Goal: Information Seeking & Learning: Learn about a topic

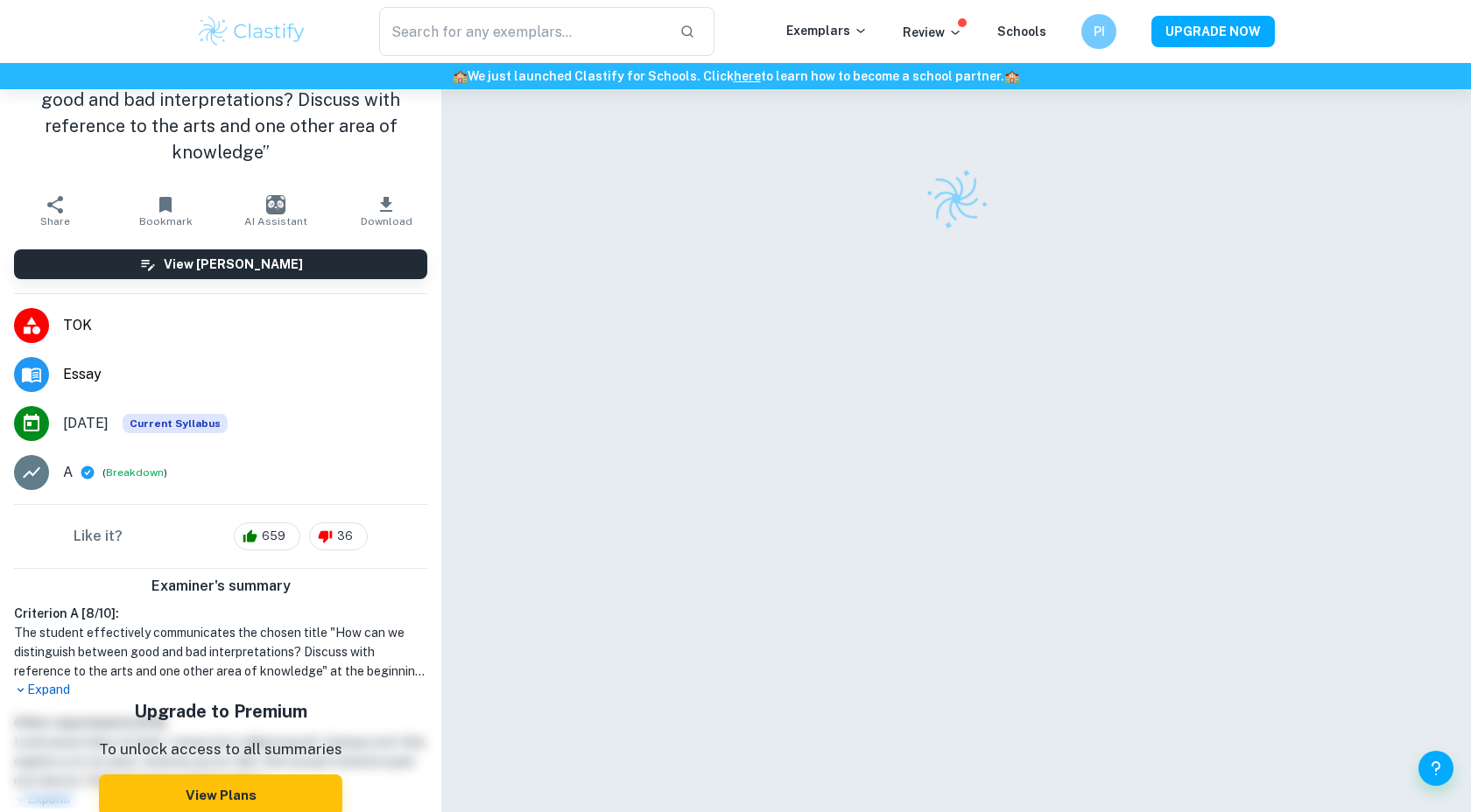
scroll to position [87, 0]
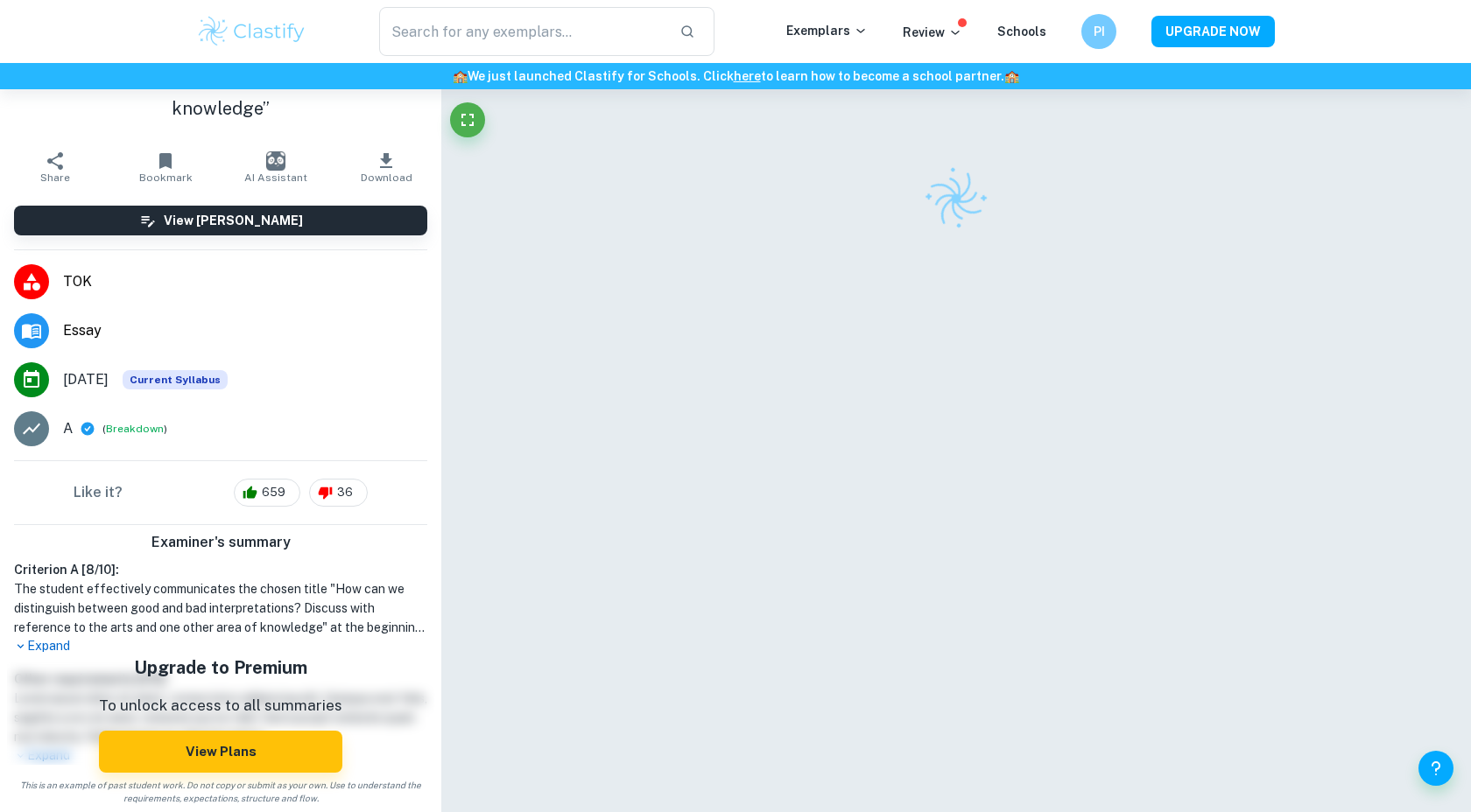
click at [342, 637] on p "Expand" at bounding box center [220, 646] width 414 height 18
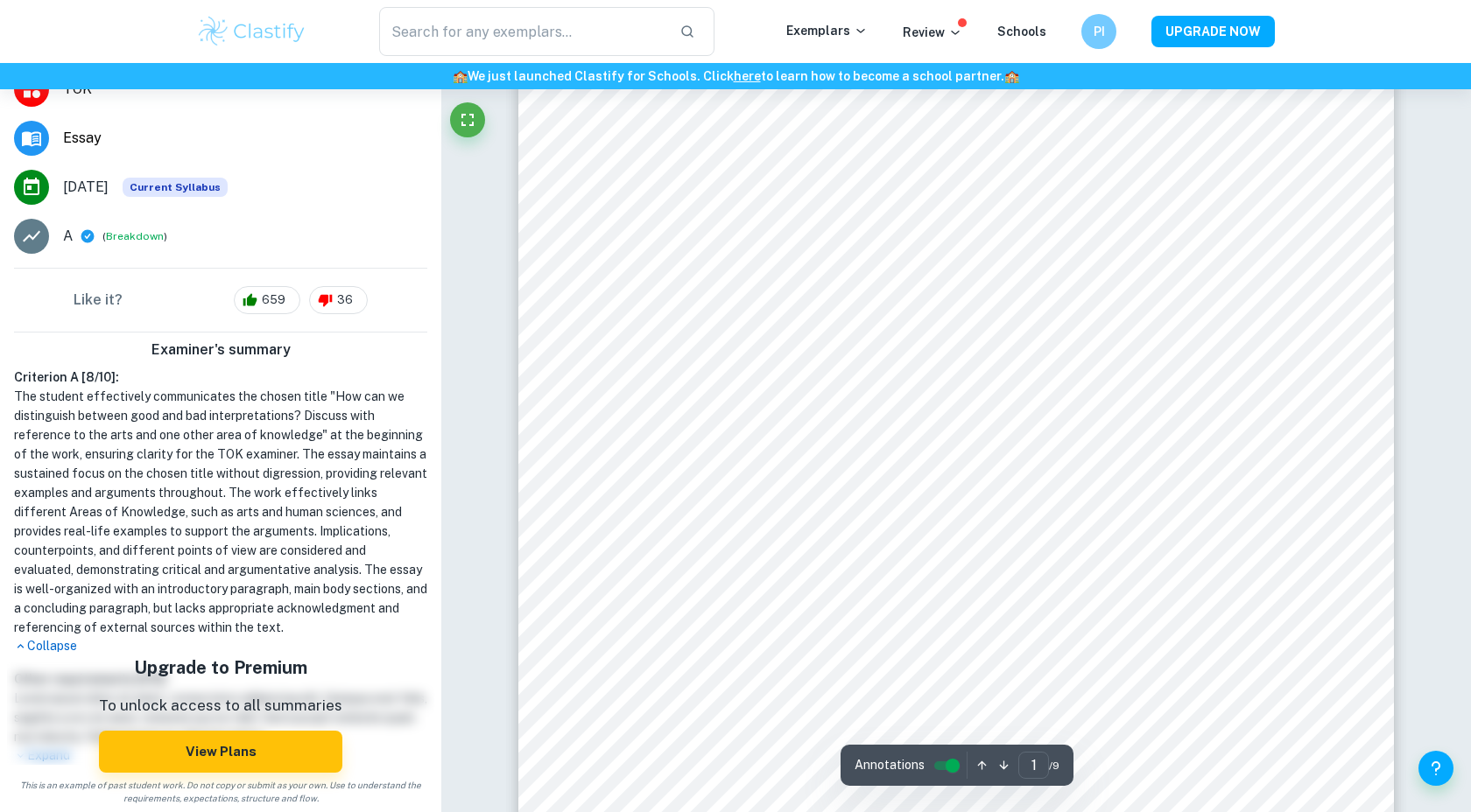
scroll to position [0, 0]
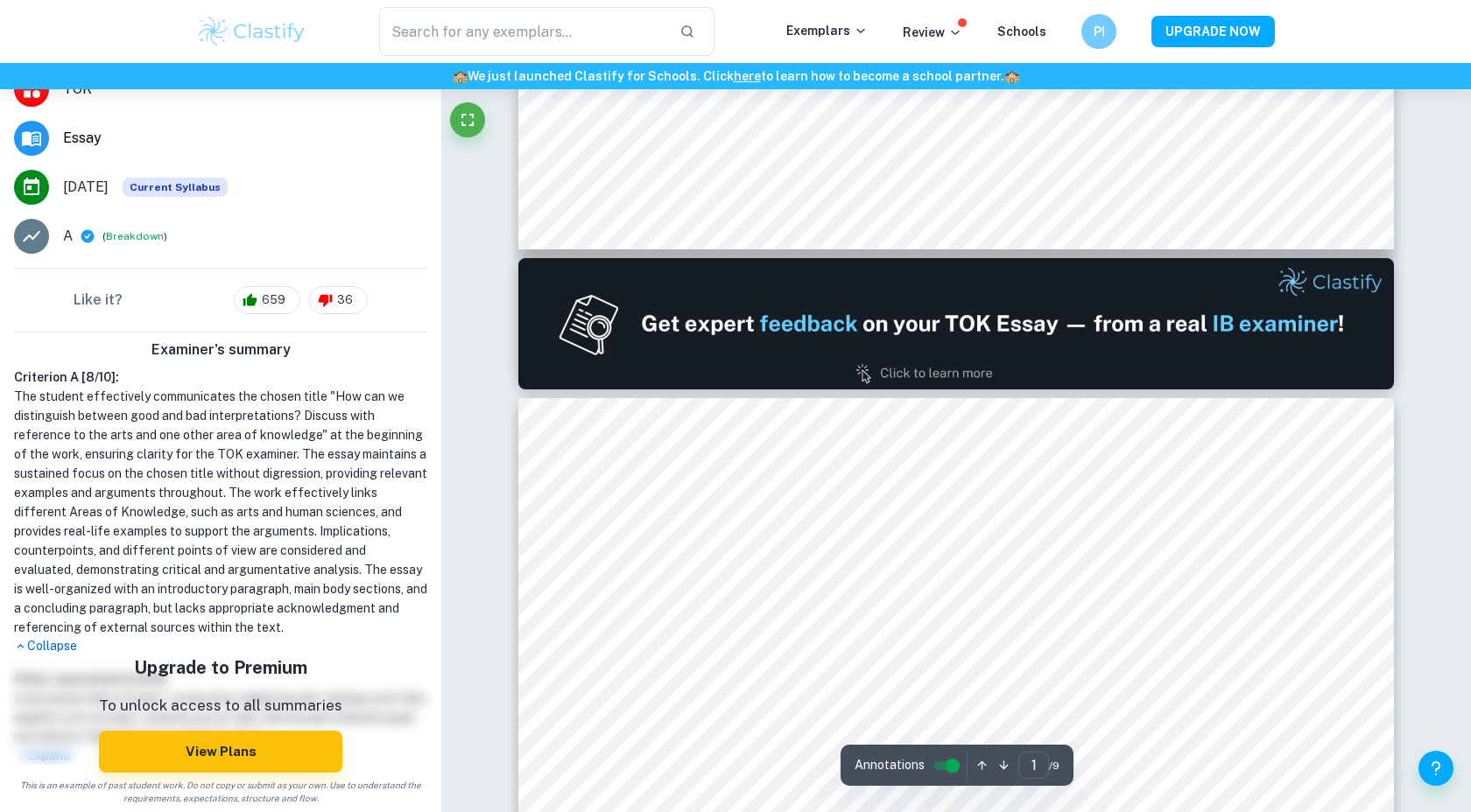
type input "2"
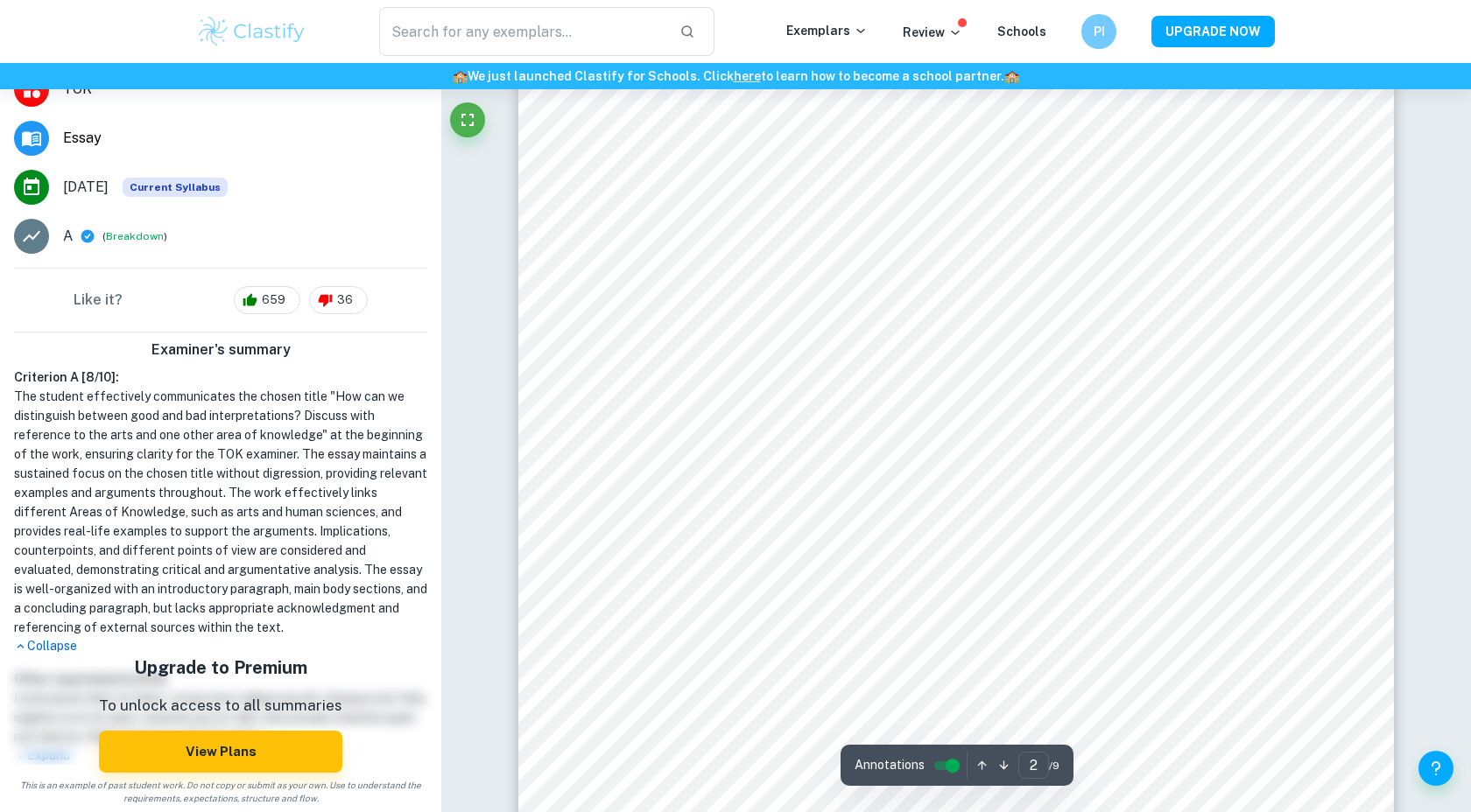
scroll to position [1447, 0]
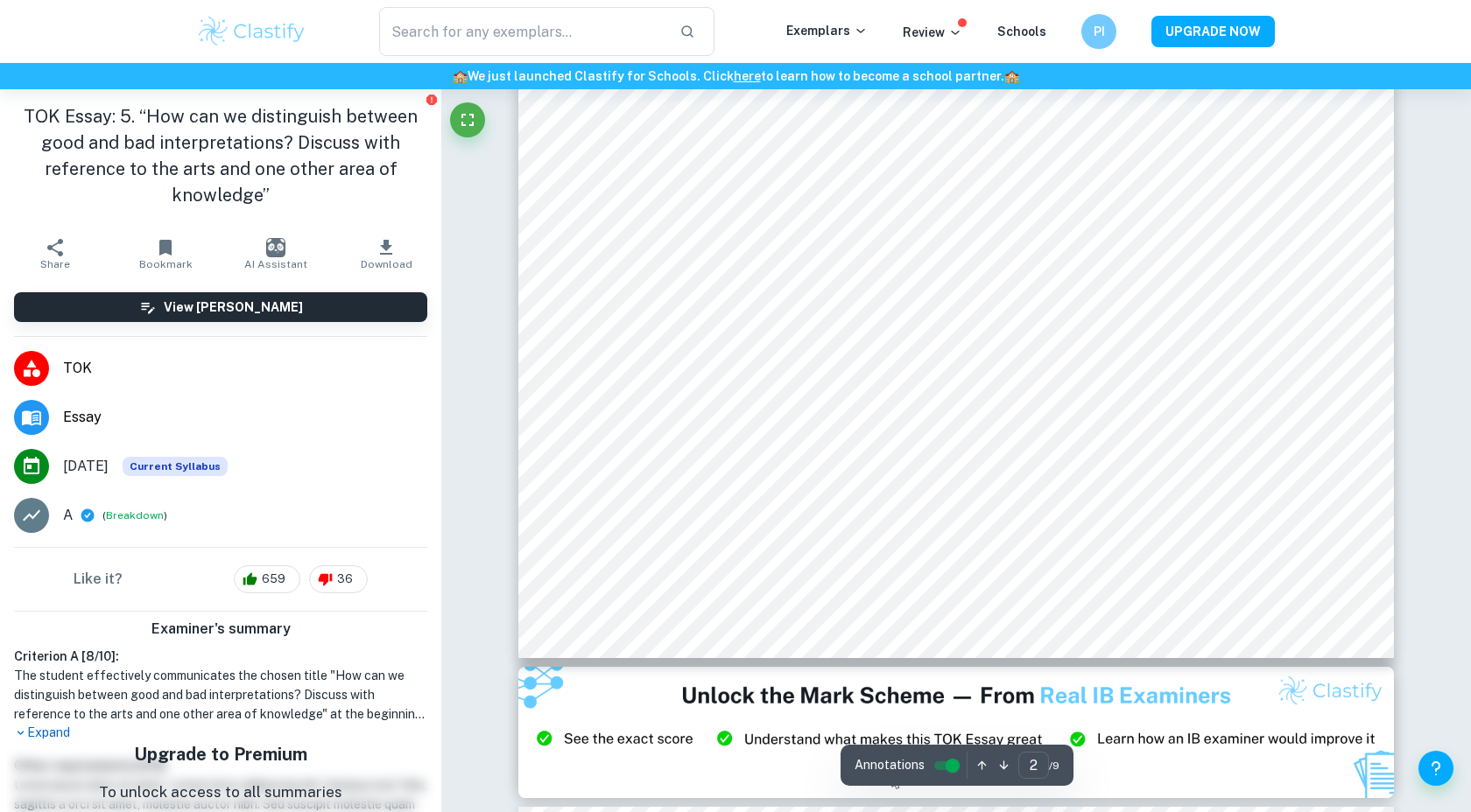
scroll to position [1777, 0]
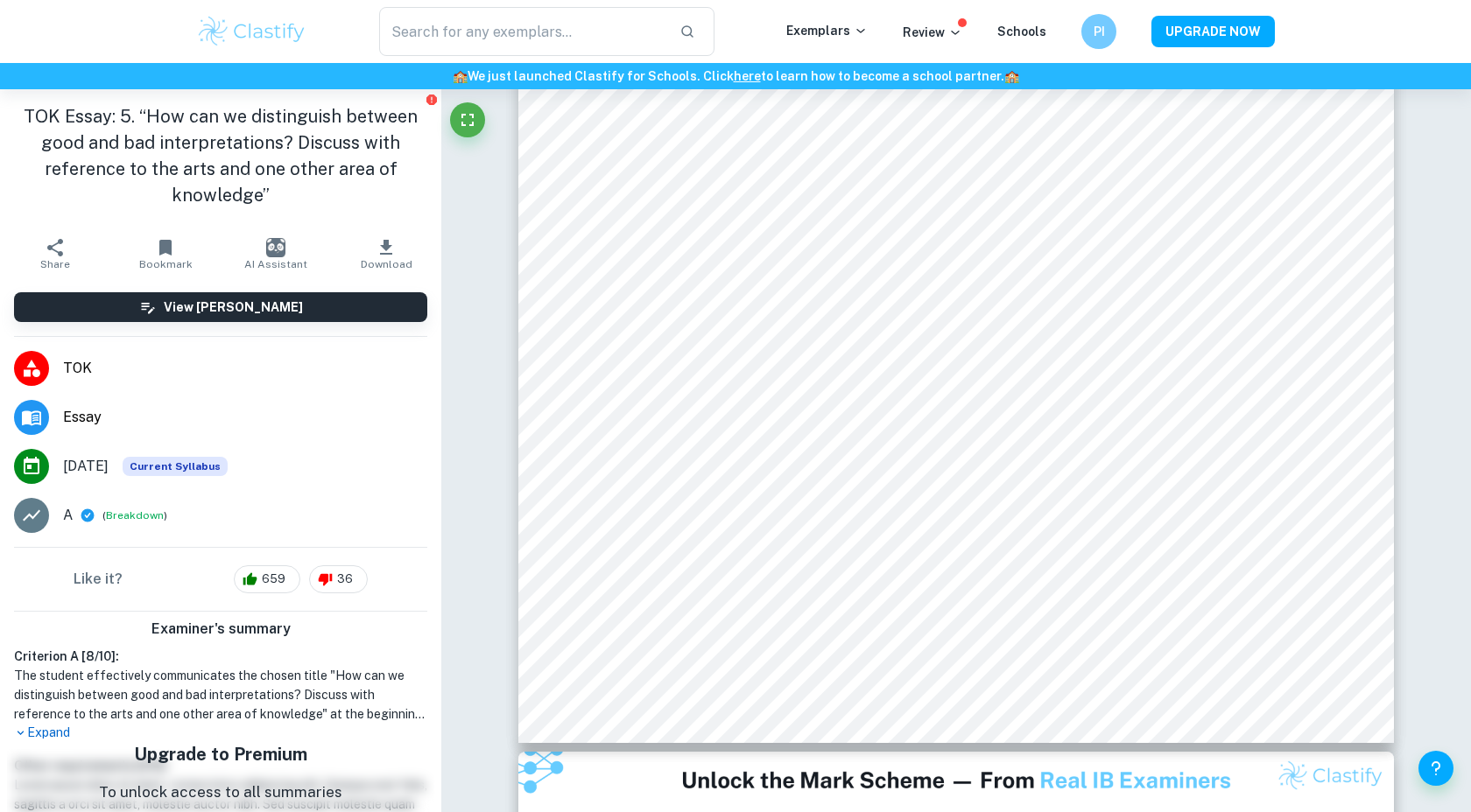
click at [39, 729] on p "Expand" at bounding box center [220, 733] width 414 height 18
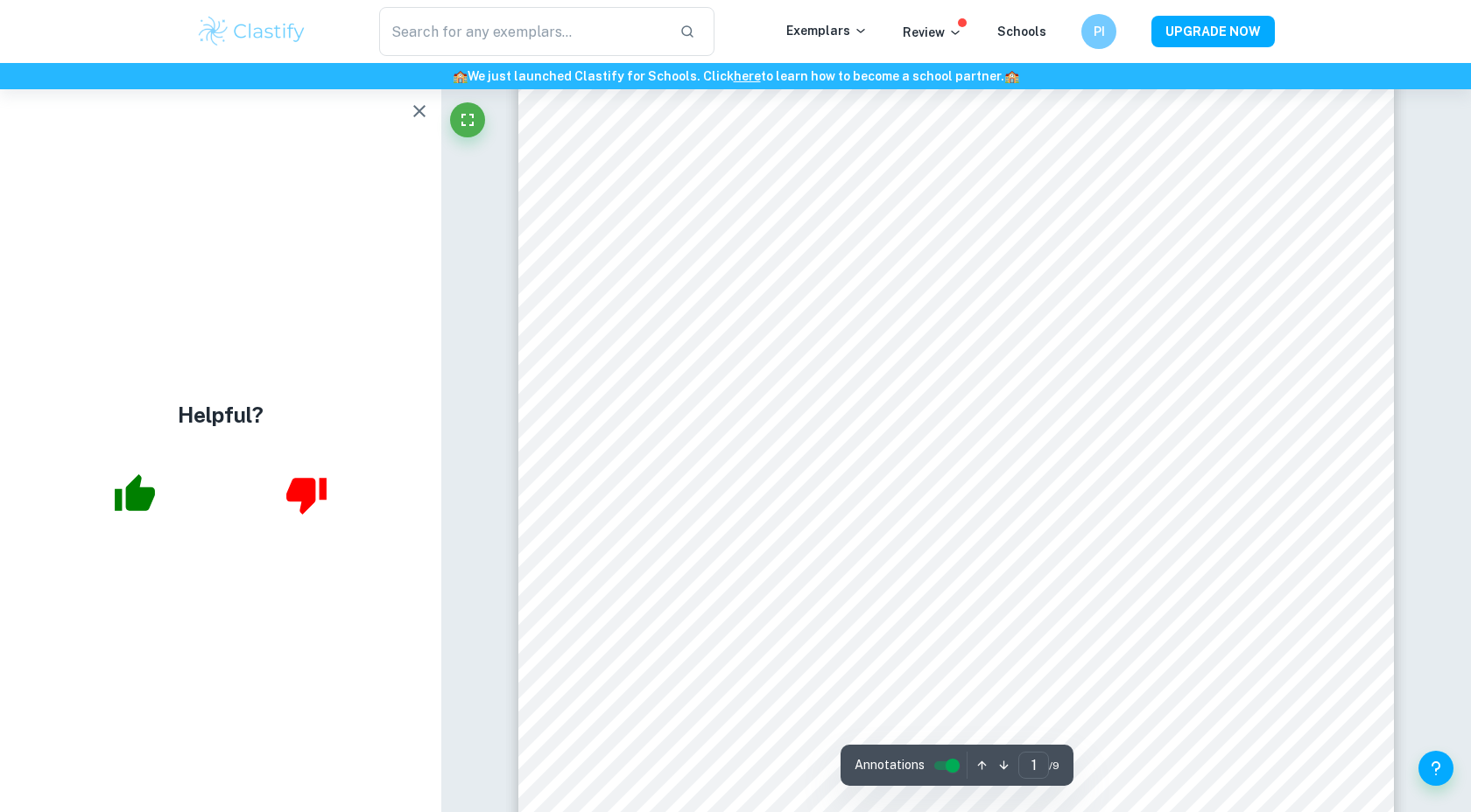
scroll to position [0, 0]
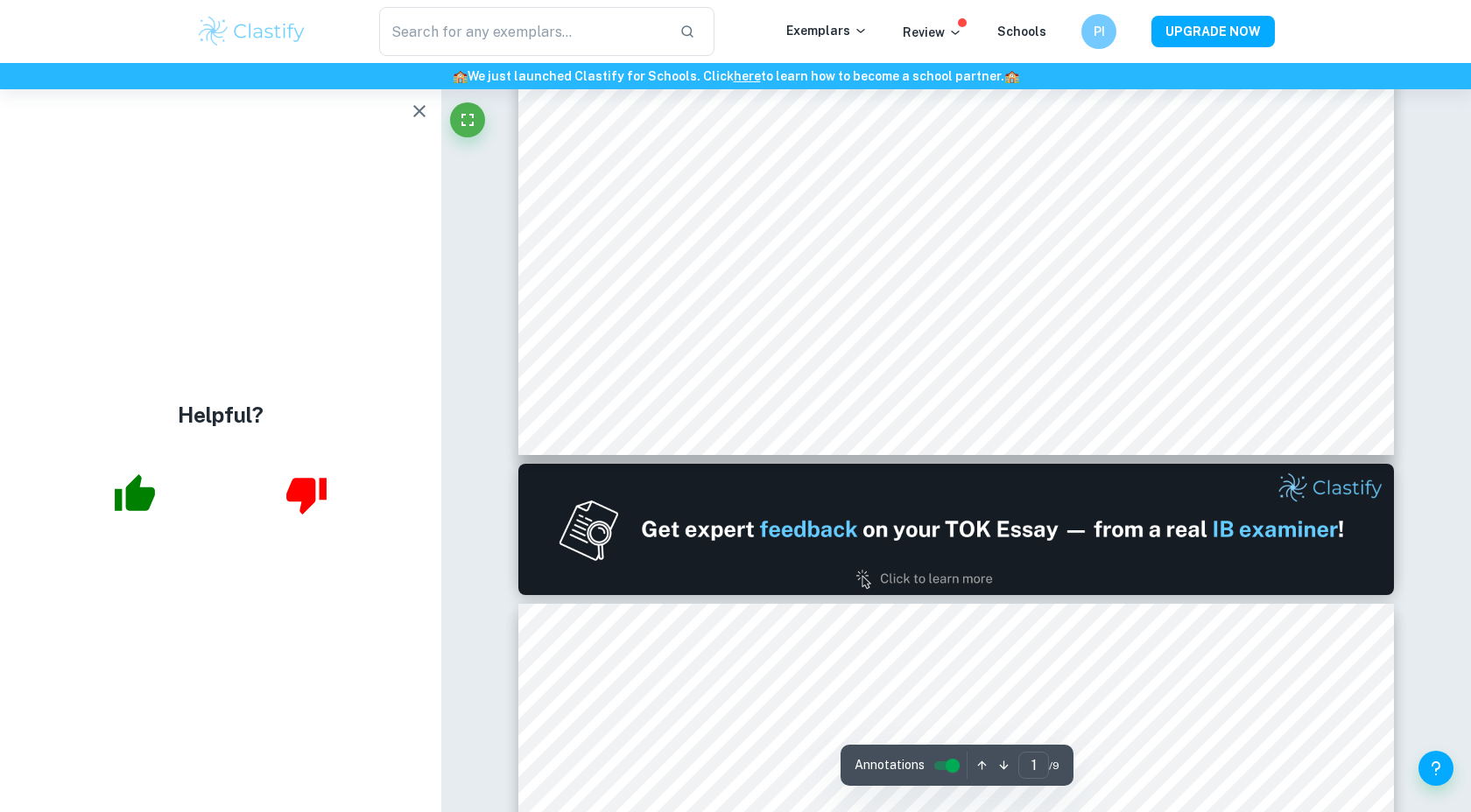
type input "2"
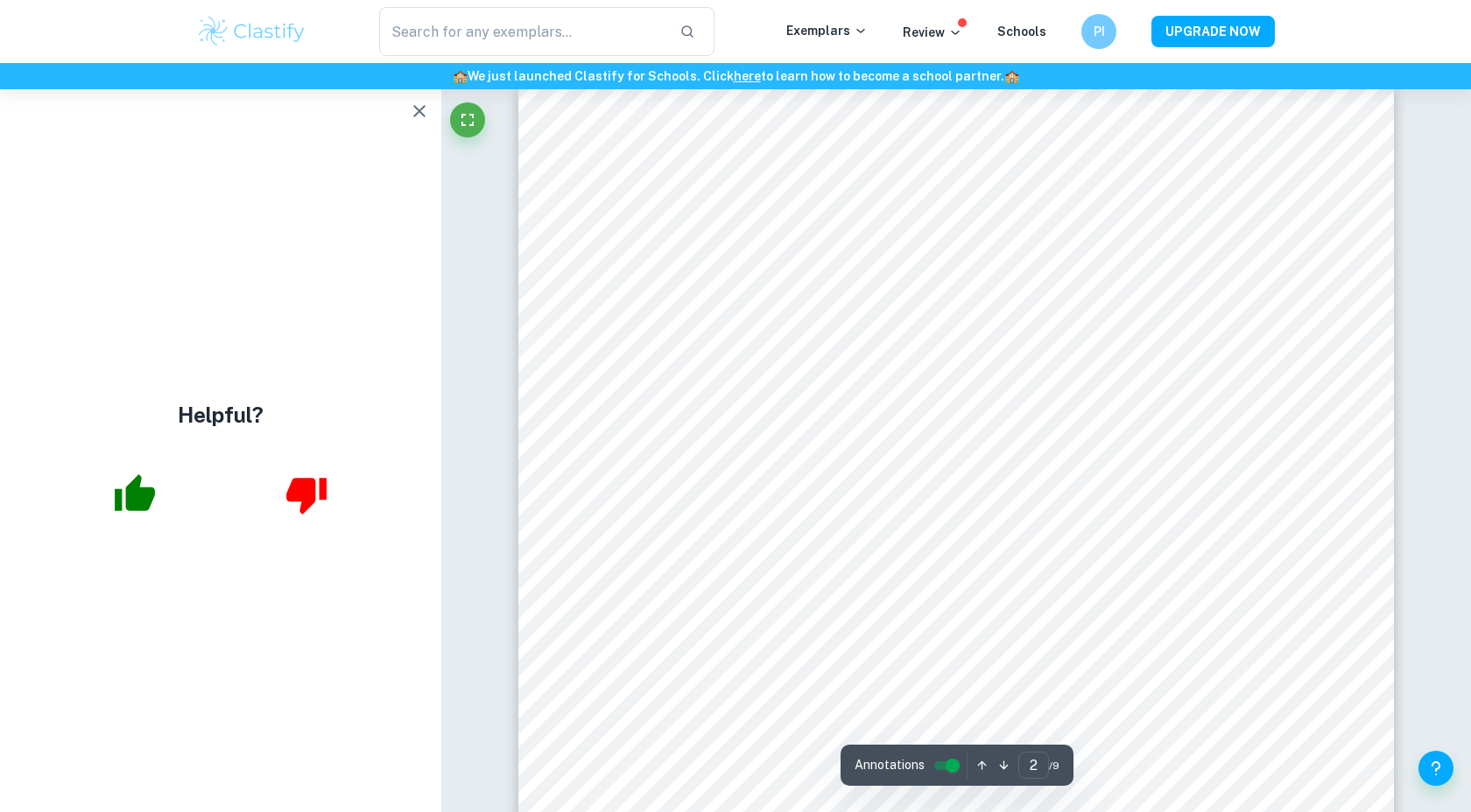
scroll to position [1307, 0]
